Goal: Navigation & Orientation: Find specific page/section

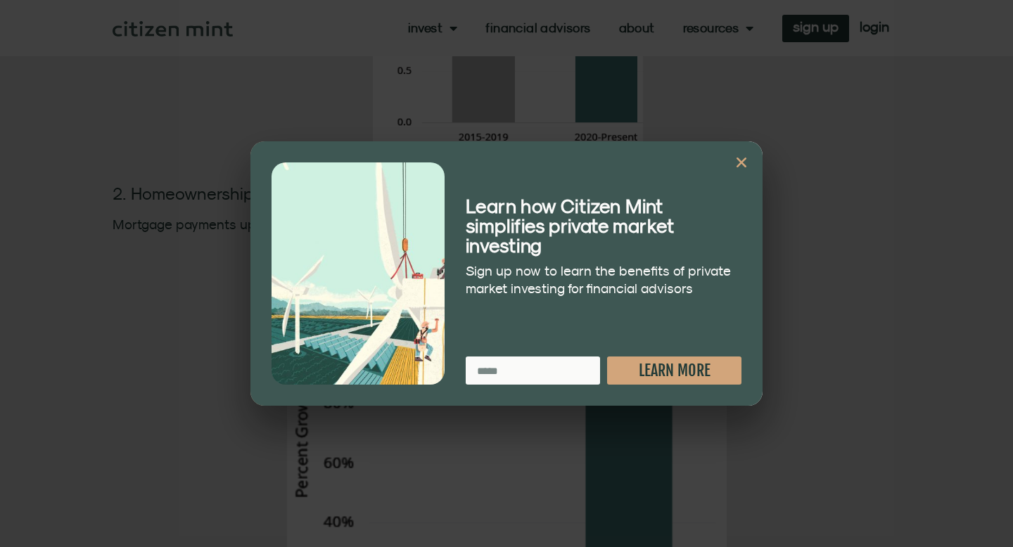
scroll to position [1212, 0]
click at [744, 166] on icon "Close" at bounding box center [742, 162] width 14 height 14
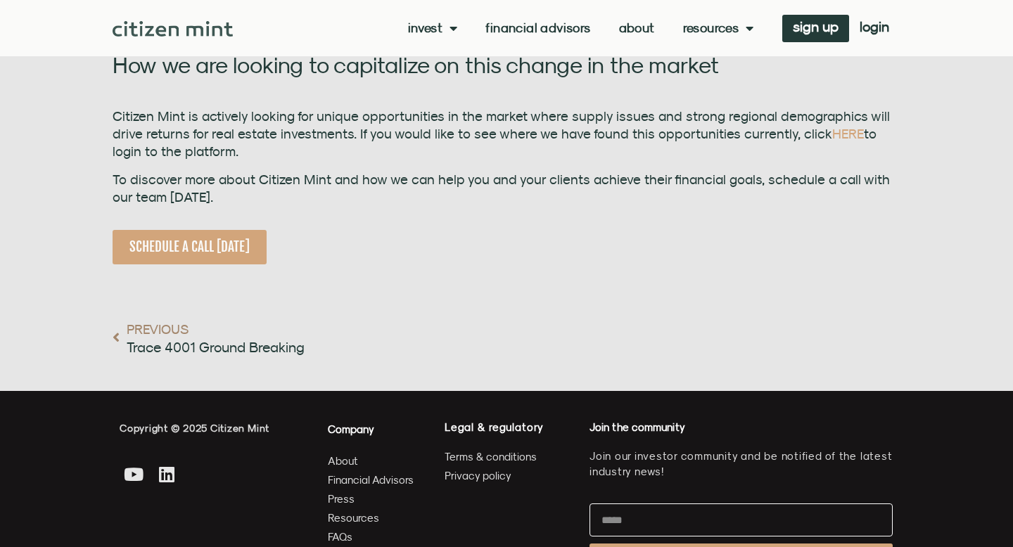
scroll to position [2926, 0]
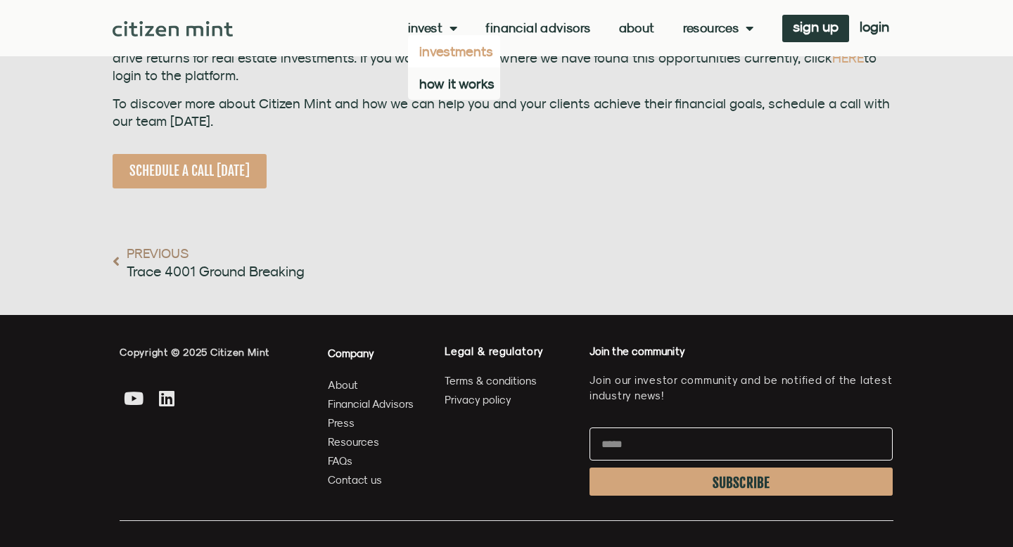
click at [426, 52] on link "investments" at bounding box center [454, 51] width 92 height 32
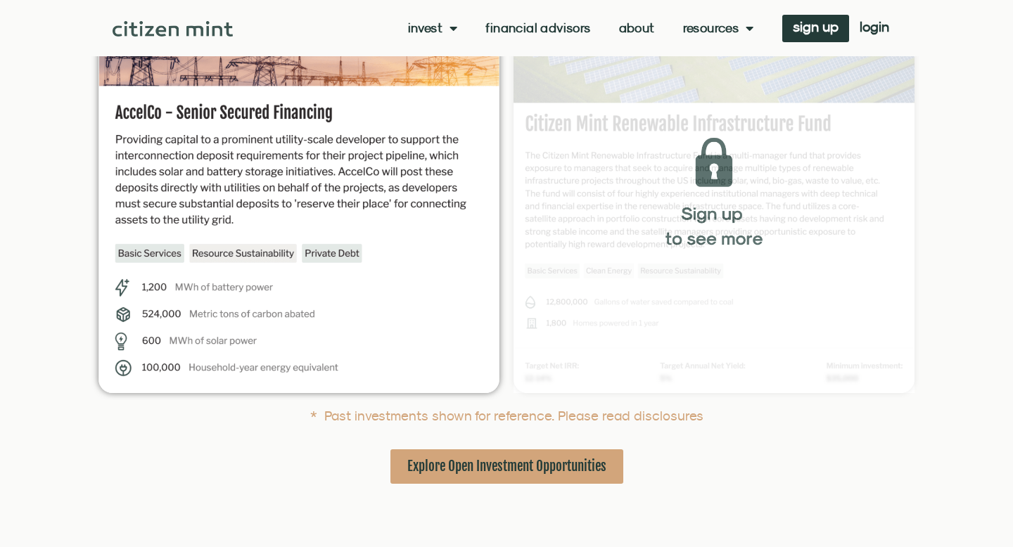
scroll to position [357, 0]
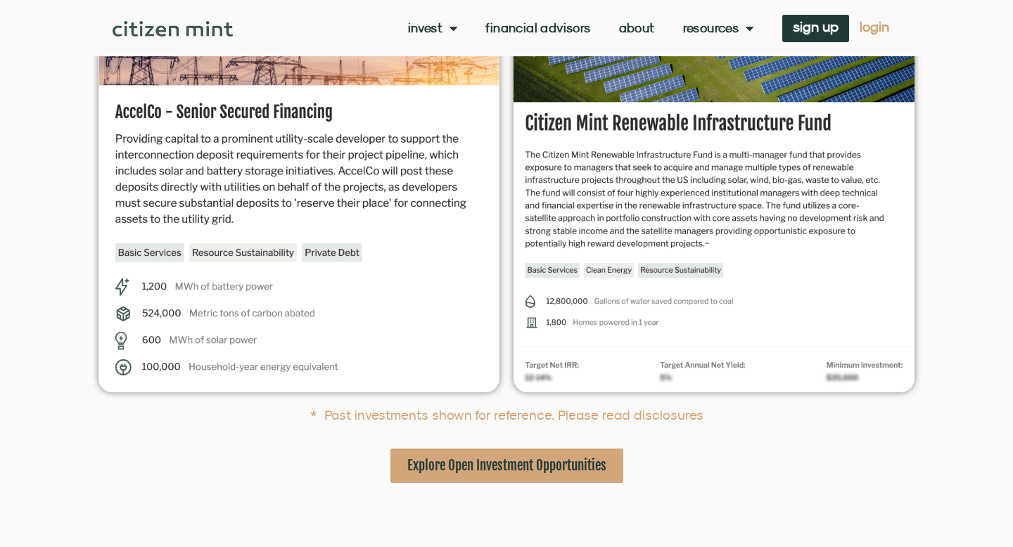
click at [877, 25] on span "login" at bounding box center [875, 27] width 30 height 10
